Goal: Navigation & Orientation: Find specific page/section

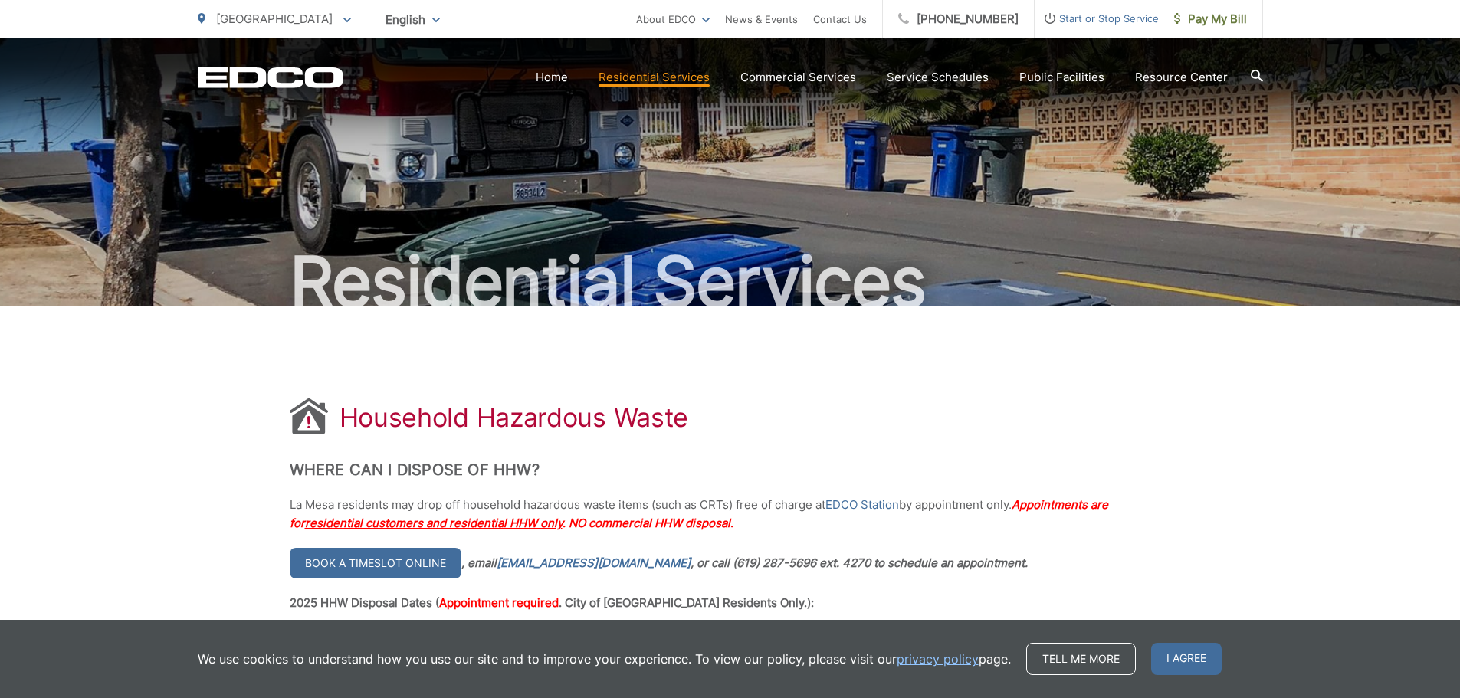
click at [268, 15] on span "[GEOGRAPHIC_DATA]" at bounding box center [274, 18] width 117 height 15
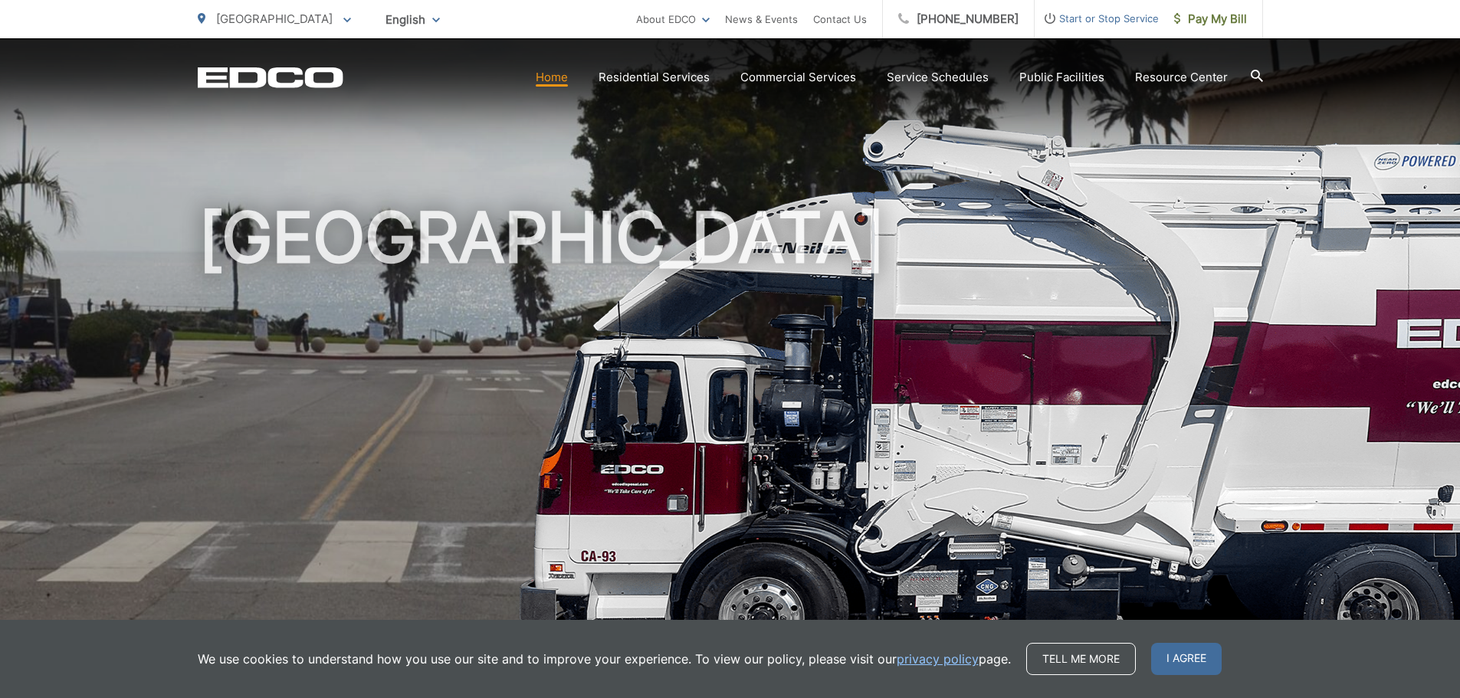
click at [489, 20] on ul "Solana Beach To change your zip code, enter it below and press change. Change T…" at bounding box center [417, 19] width 438 height 38
click at [271, 16] on span "[GEOGRAPHIC_DATA]" at bounding box center [274, 18] width 117 height 15
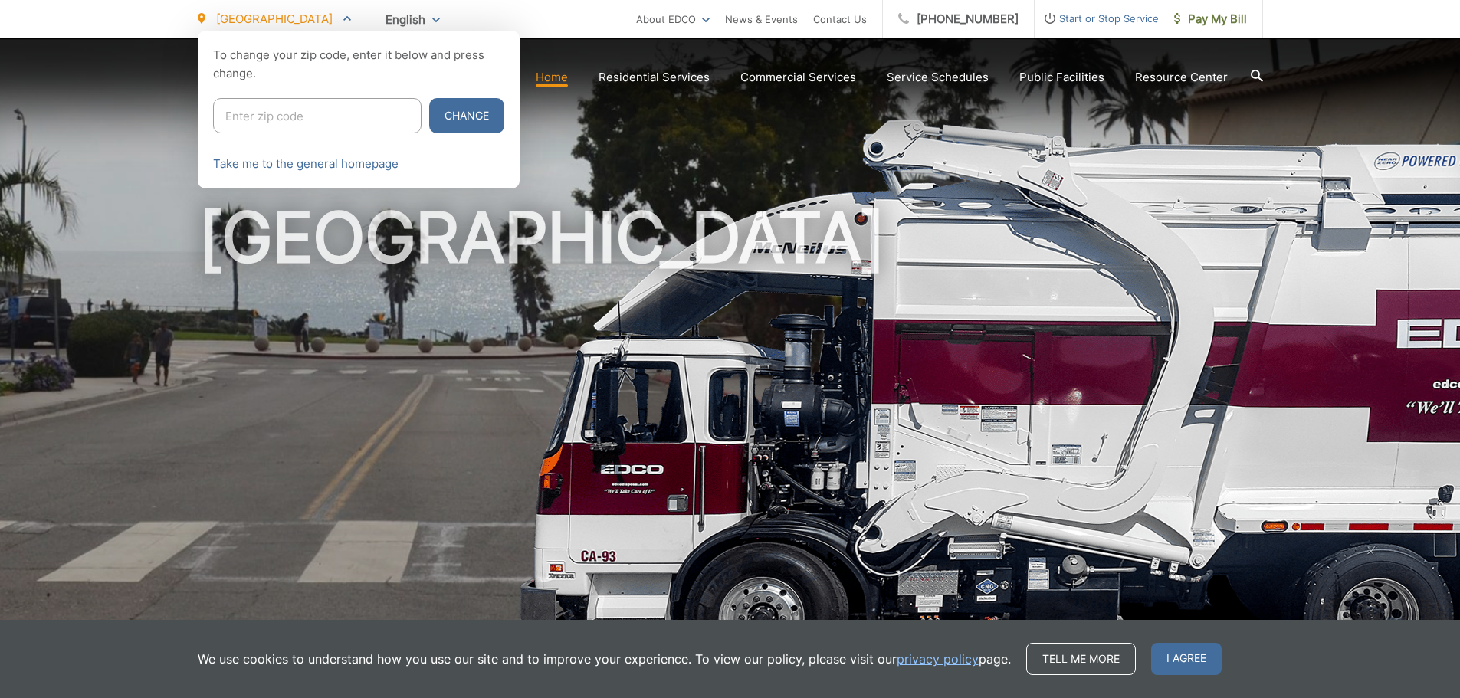
drag, startPoint x: 268, startPoint y: 248, endPoint x: 220, endPoint y: 267, distance: 51.0
click at [266, 248] on div at bounding box center [730, 380] width 1460 height 698
